Goal: Transaction & Acquisition: Book appointment/travel/reservation

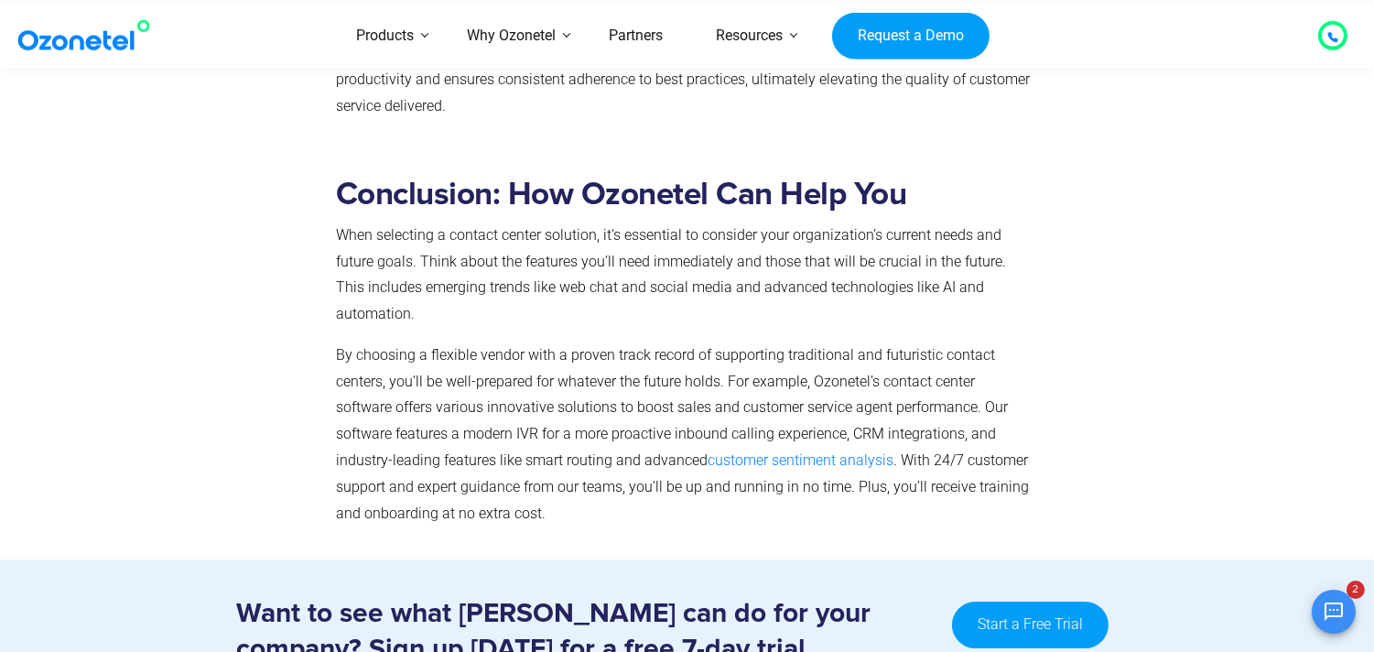
click at [95, 38] on img at bounding box center [88, 35] width 148 height 33
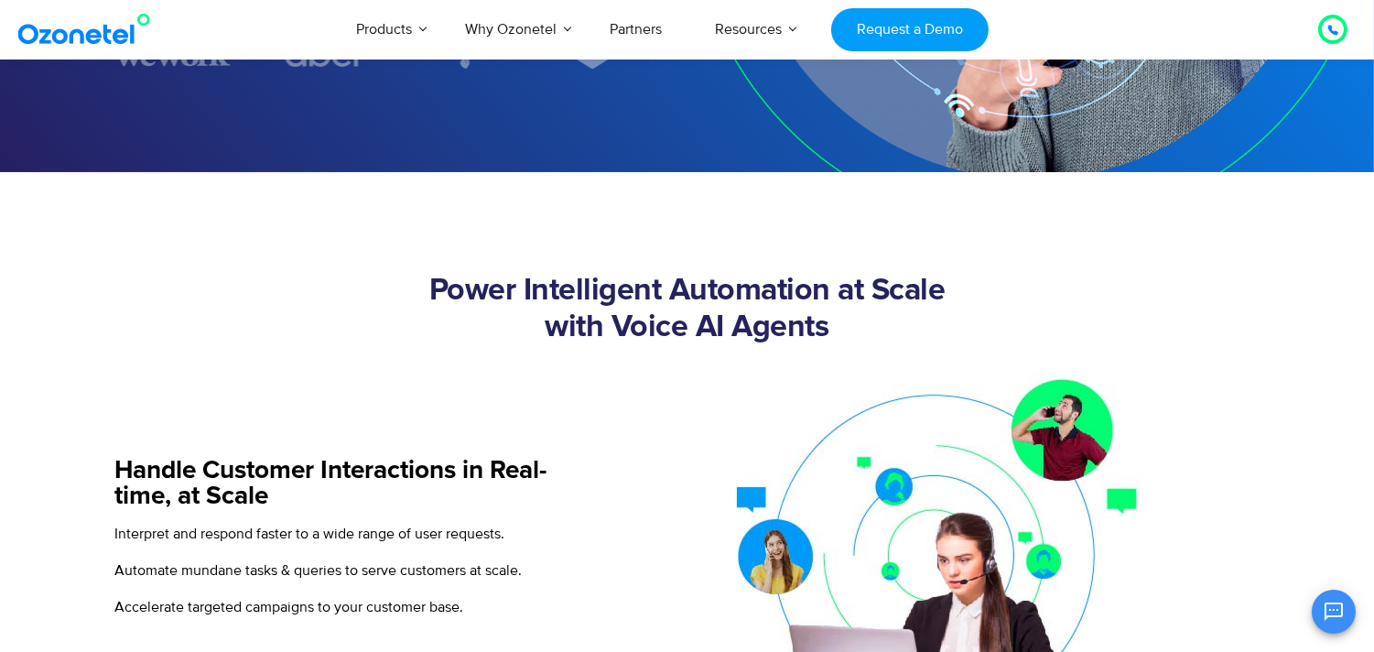
scroll to position [498, 0]
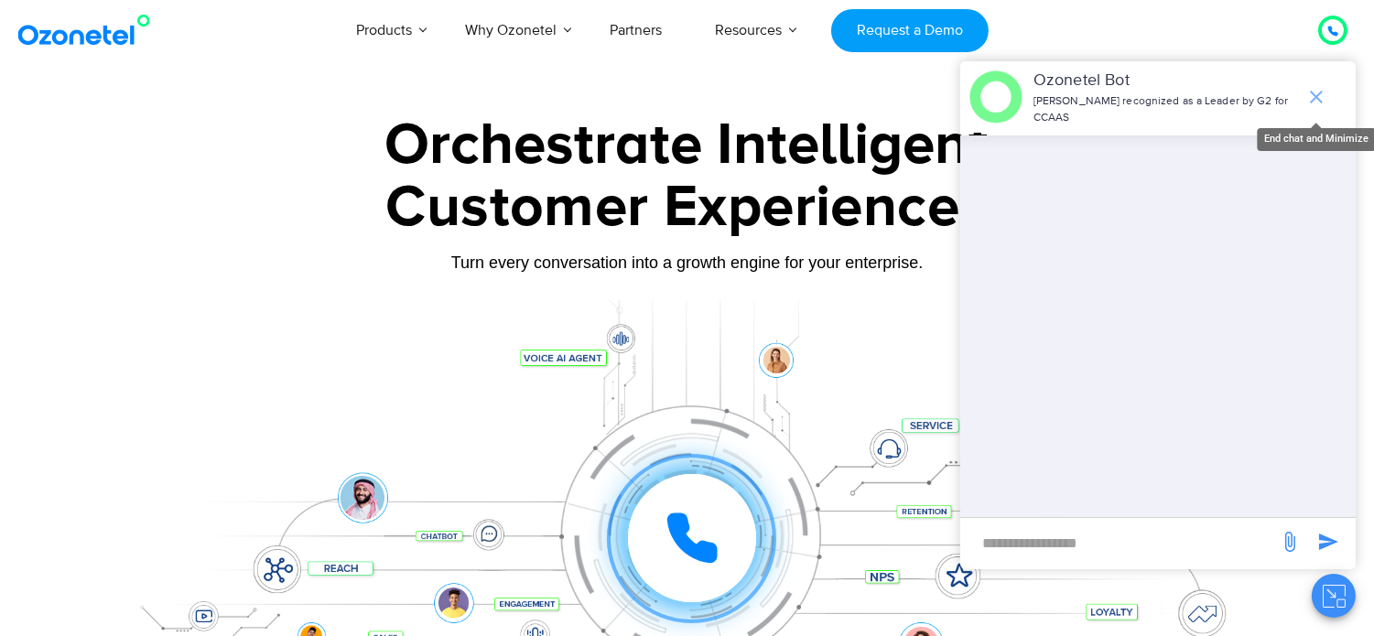
click at [1329, 86] on span "end chat or minimize" at bounding box center [1316, 97] width 37 height 37
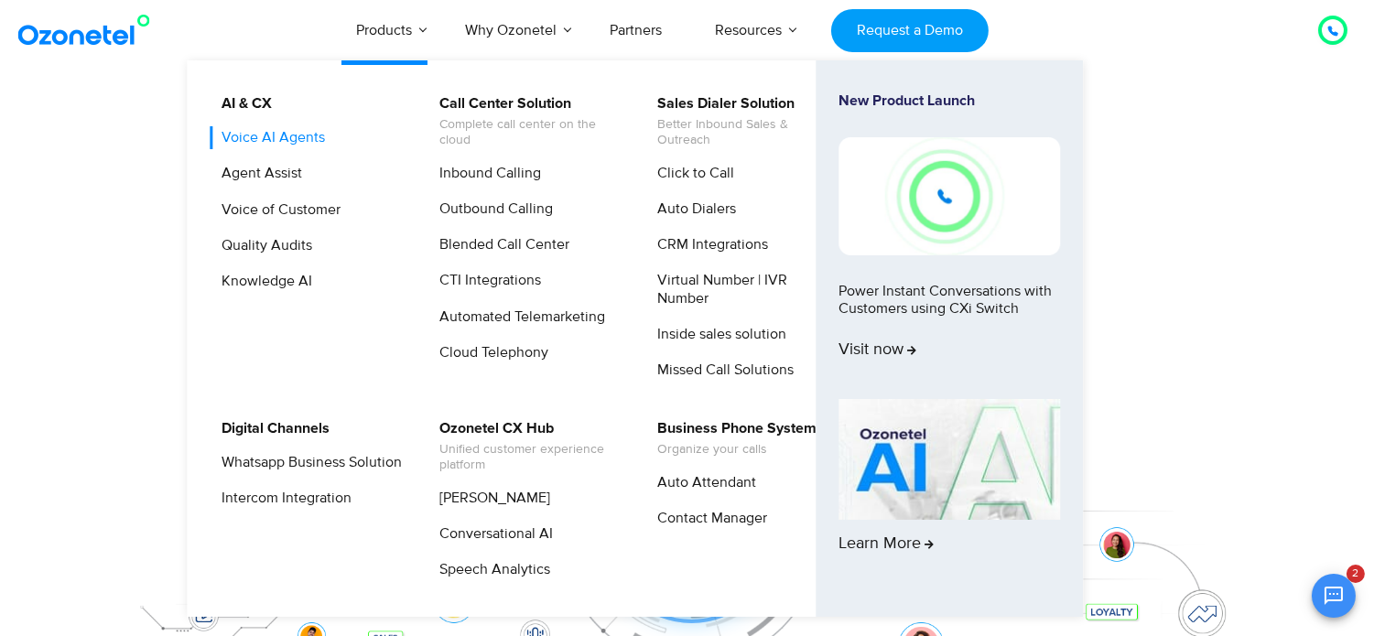
click at [300, 143] on link "Voice AI Agents" at bounding box center [269, 137] width 118 height 23
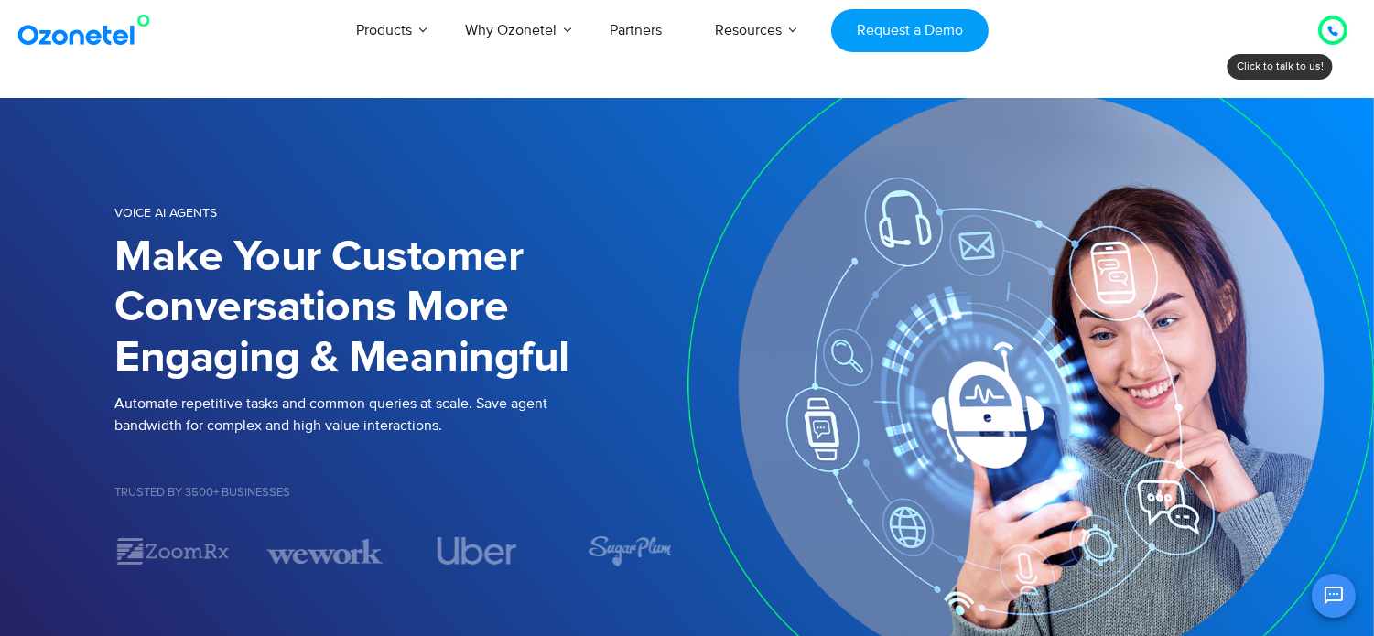
scroll to position [7, 0]
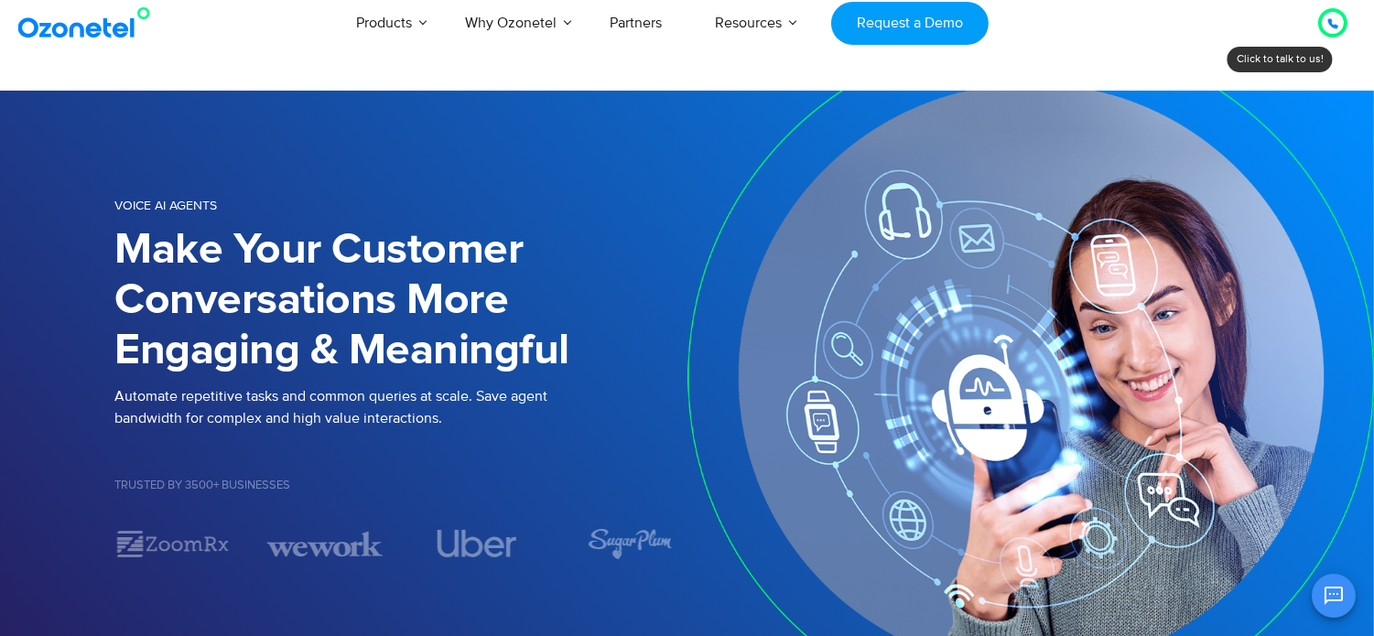
click at [193, 212] on div "Voice AI Agents" at bounding box center [401, 207] width 572 height 27
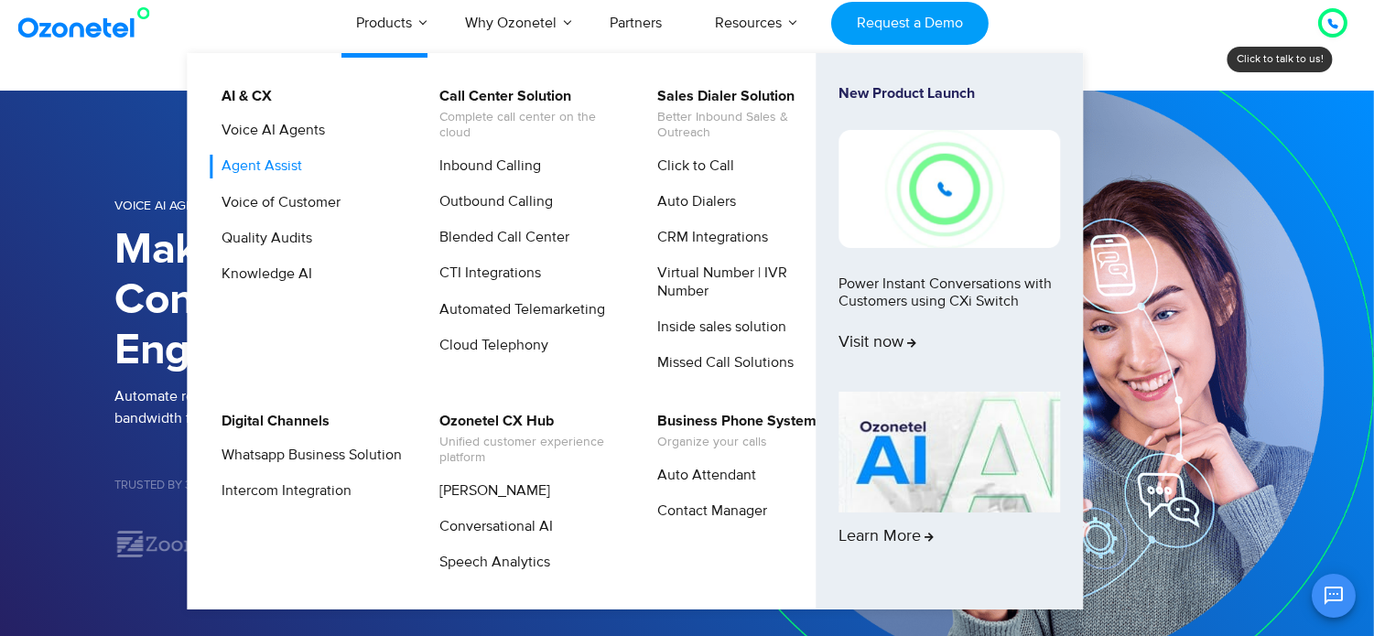
click at [293, 160] on link "Agent Assist" at bounding box center [257, 166] width 95 height 23
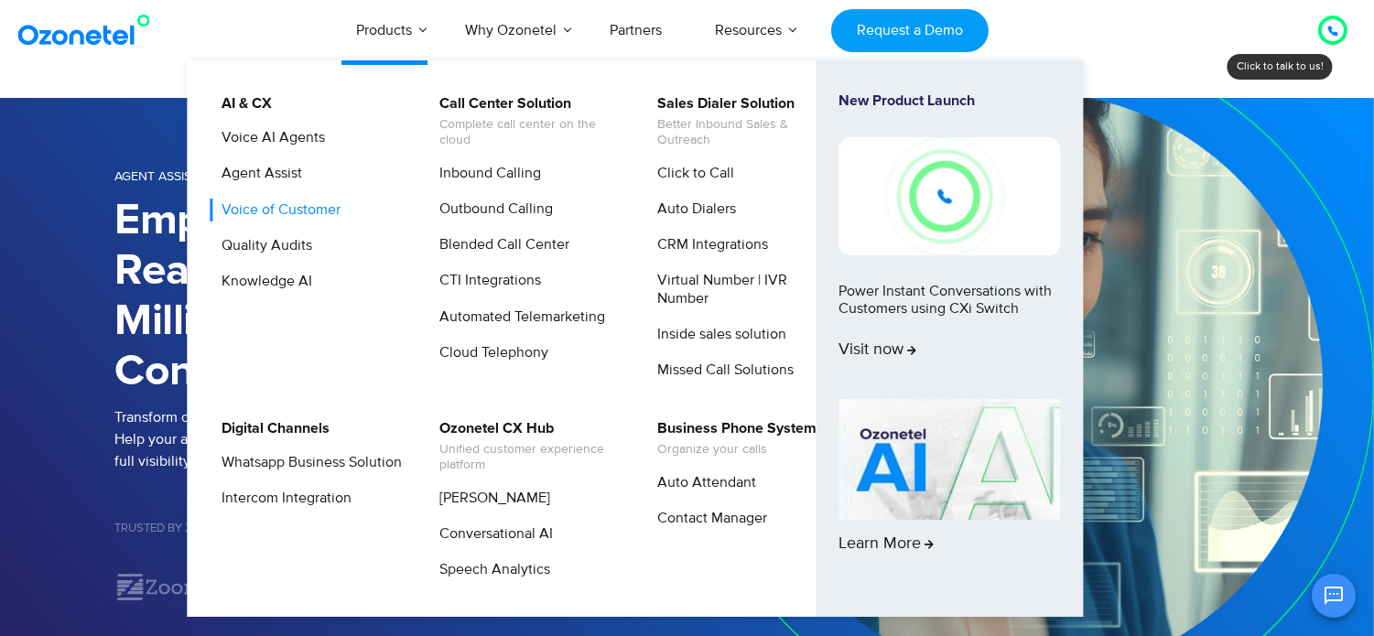
click at [300, 209] on link "Voice of Customer" at bounding box center [277, 210] width 134 height 23
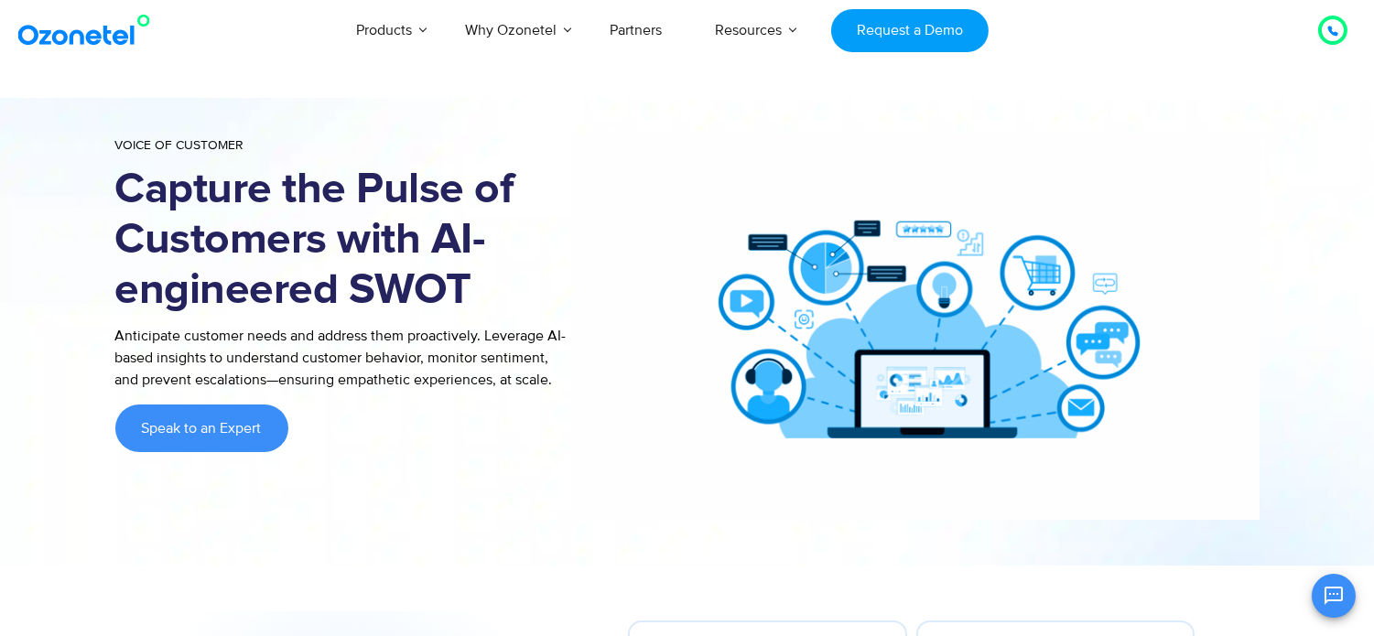
scroll to position [172, 0]
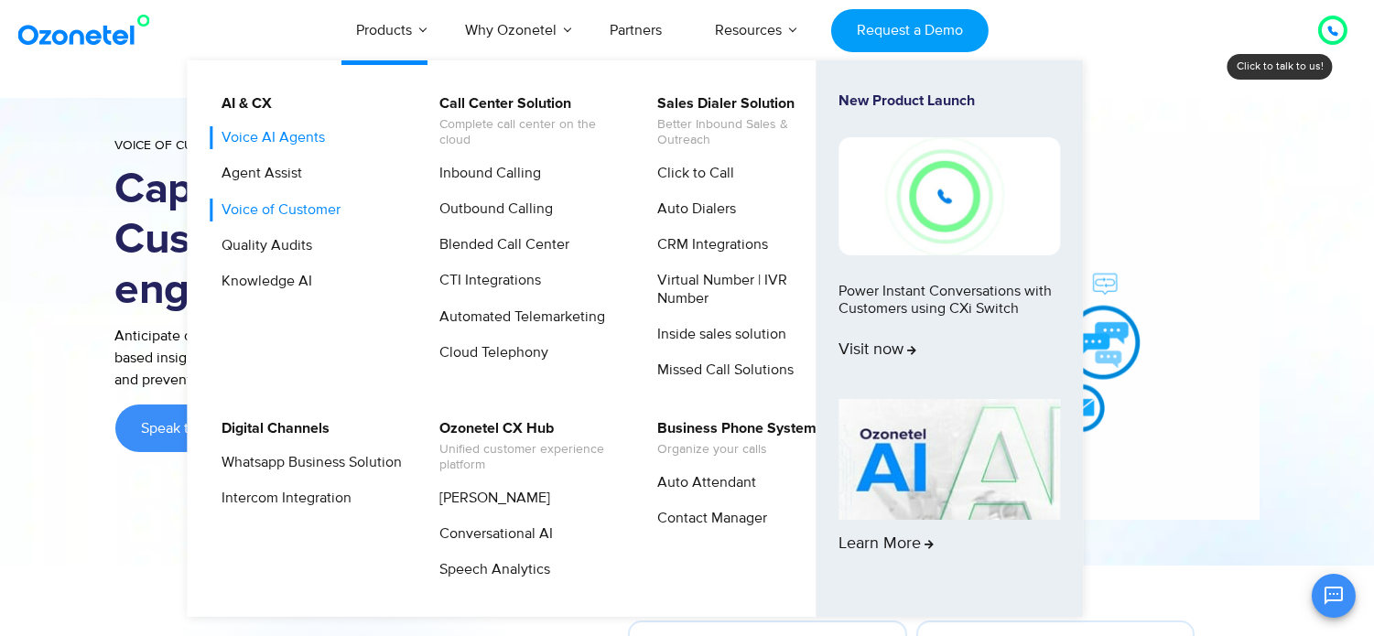
click at [293, 143] on link "Voice AI Agents" at bounding box center [269, 137] width 118 height 23
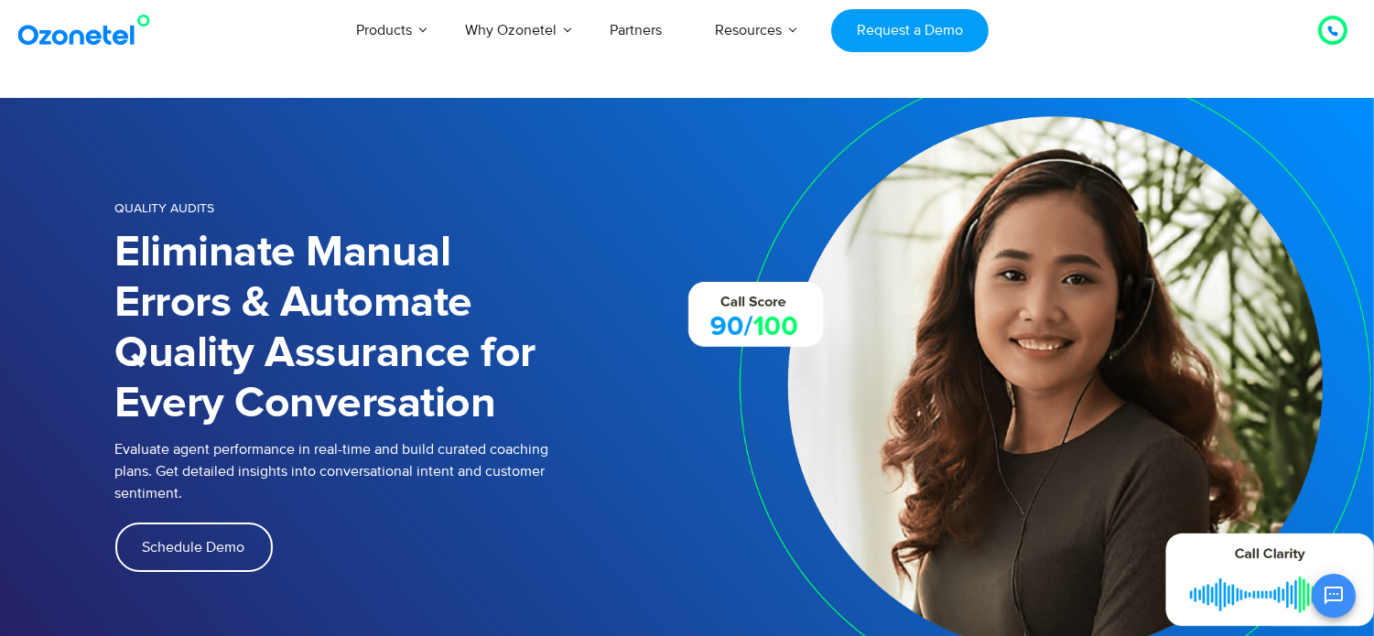
click at [210, 556] on link "Schedule Demo" at bounding box center [193, 547] width 157 height 49
